Goal: Navigation & Orientation: Find specific page/section

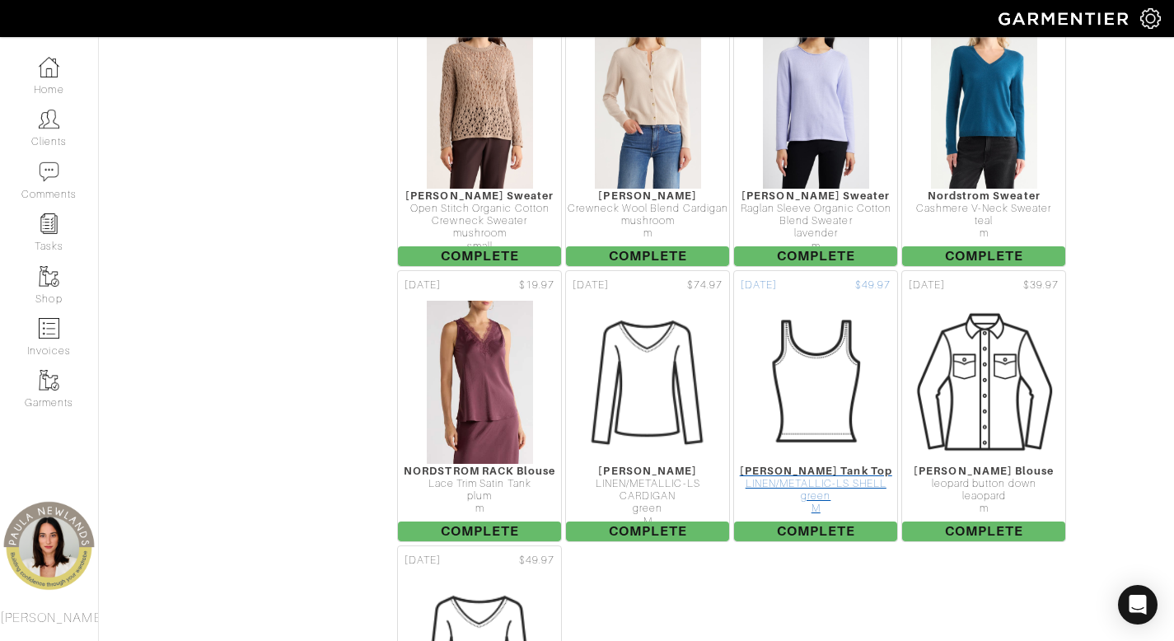
scroll to position [1282, 0]
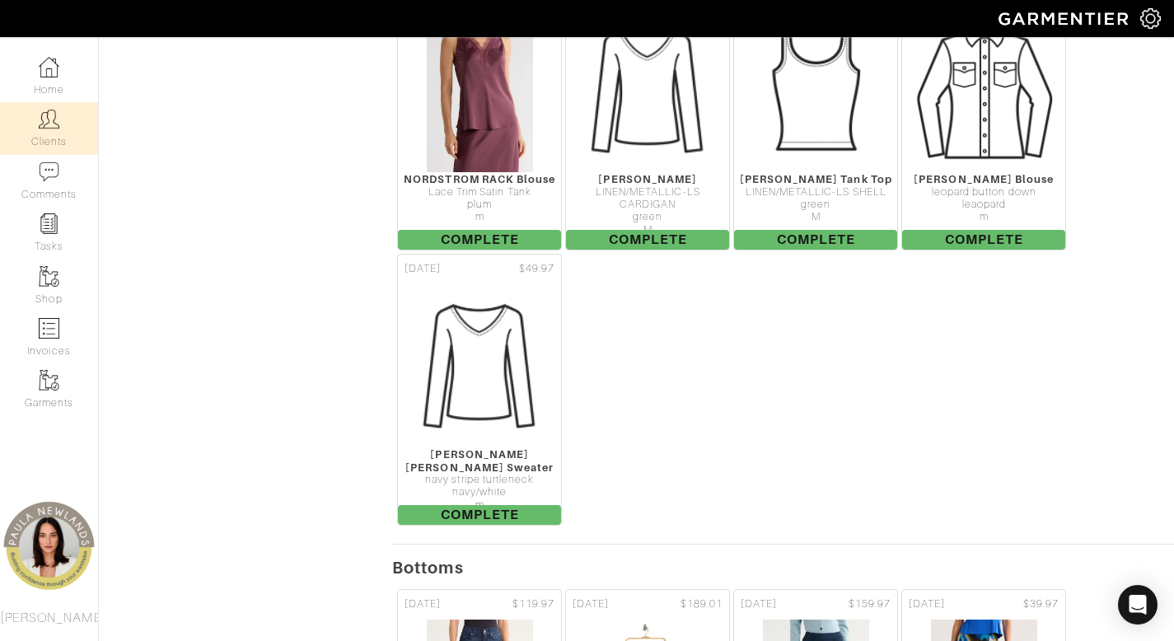
click at [54, 129] on img at bounding box center [49, 119] width 21 height 21
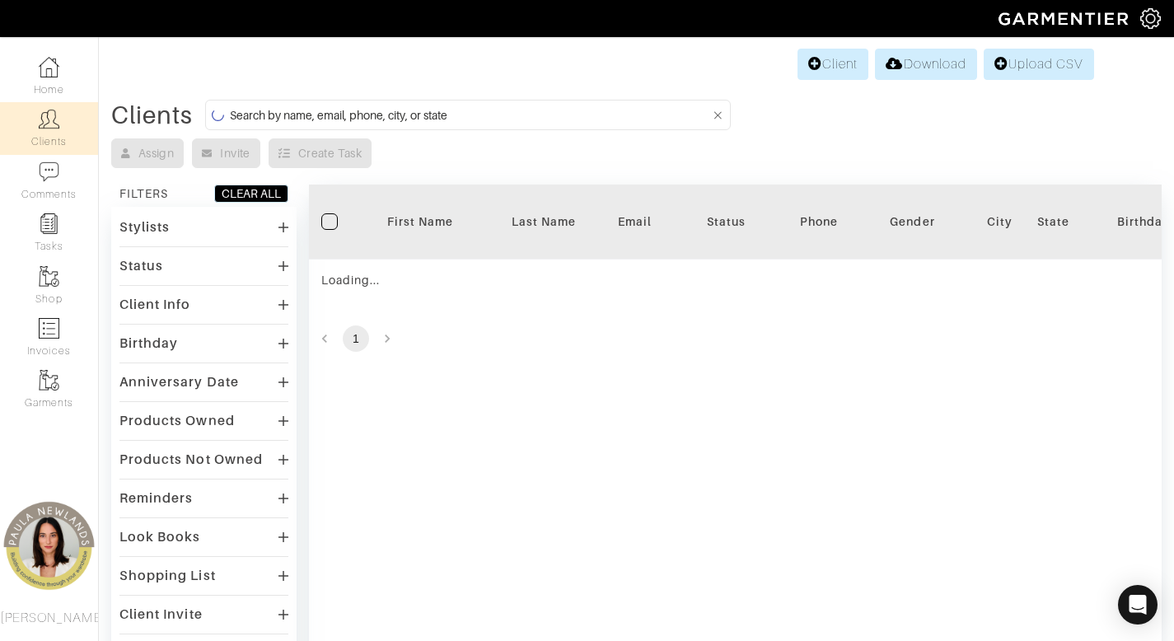
click at [590, 121] on input at bounding box center [470, 115] width 480 height 21
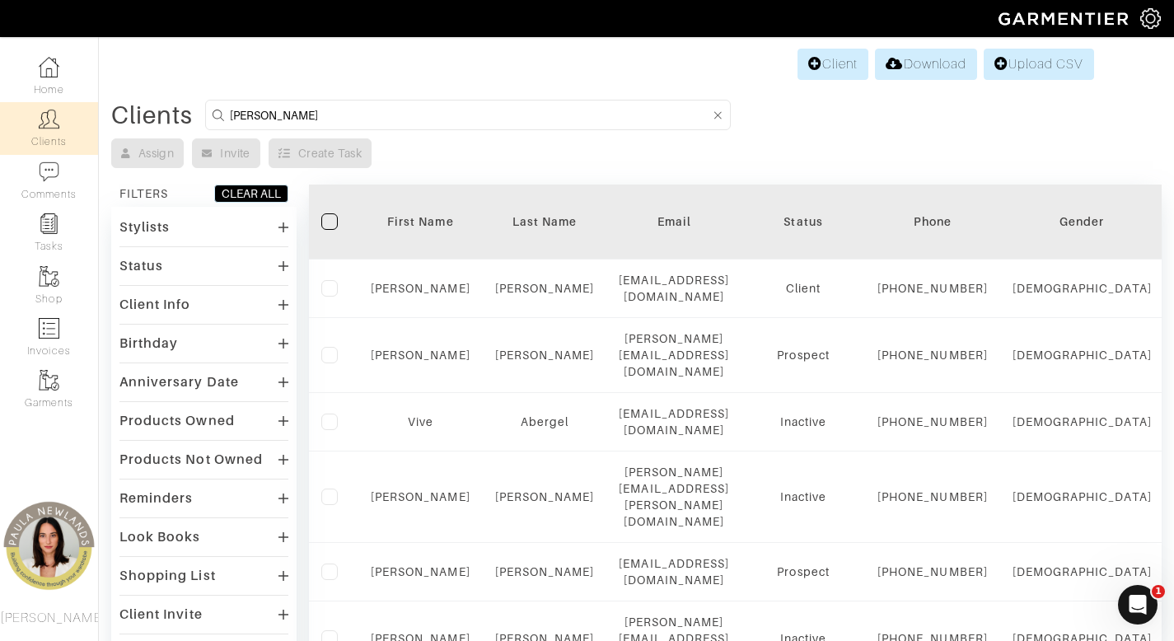
type input "[PERSON_NAME]"
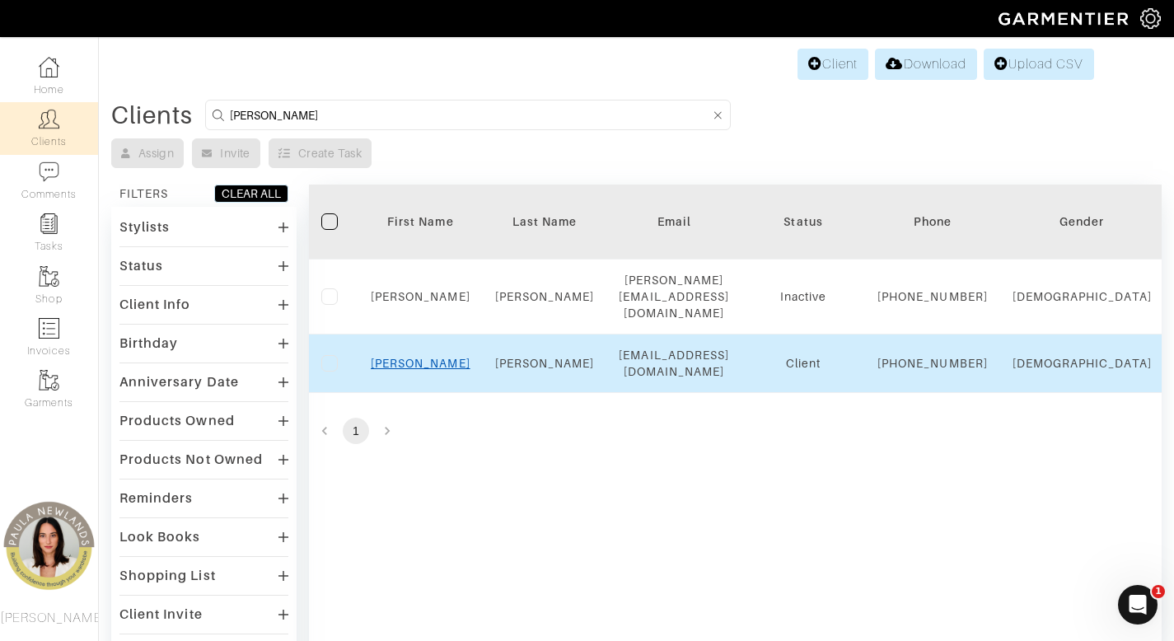
click at [419, 368] on link "[PERSON_NAME]" at bounding box center [421, 363] width 100 height 13
